Goal: Information Seeking & Learning: Learn about a topic

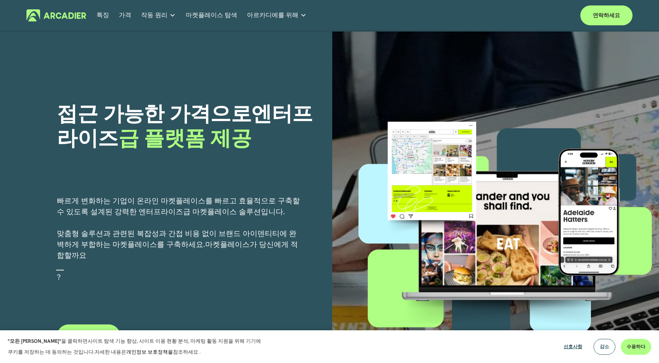
click at [156, 230] on font "맞춤형 솔루션과 관련된 복잡성과 간접 비용 없이 브랜드 아이덴티티에 완벽하게 부합하는 마켓플레이스를 구축하세요." at bounding box center [177, 239] width 240 height 21
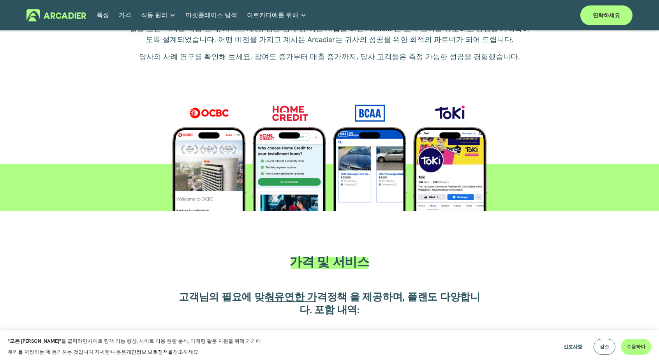
scroll to position [1169, 0]
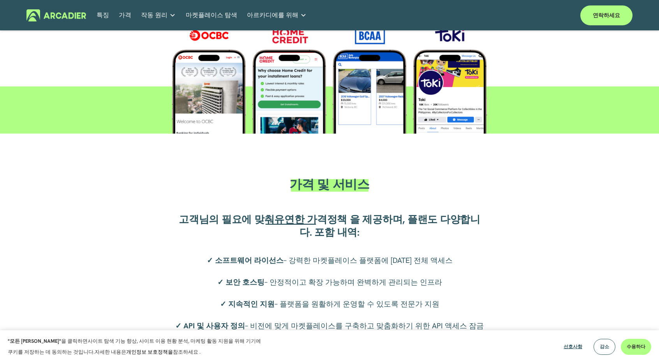
click at [499, 270] on div "가격 및 서비스 고객님의 필요에 맞춰 유연한 가격 정책 을 제공하며 , 플랜도 다양합니다. 포함 내역: ✓ 소프트웨어 라이선스 – 강력한 마켓…" at bounding box center [329, 267] width 659 height 188
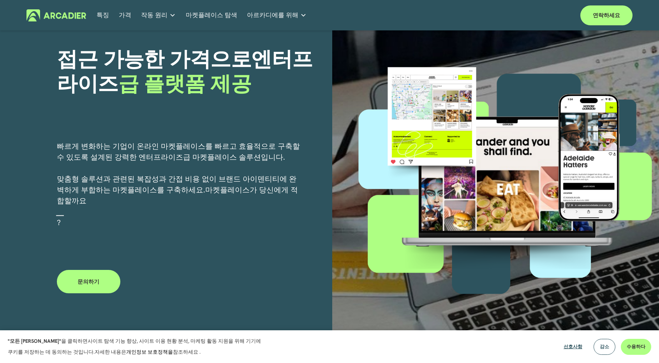
scroll to position [0, 0]
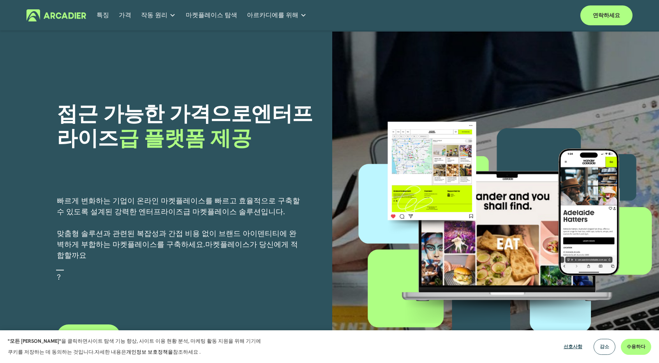
click at [126, 14] on font "가격" at bounding box center [125, 15] width 12 height 8
